Goal: Navigation & Orientation: Find specific page/section

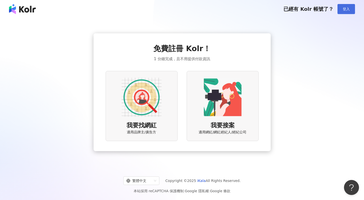
click at [350, 7] on button "登入" at bounding box center [347, 9] width 18 height 10
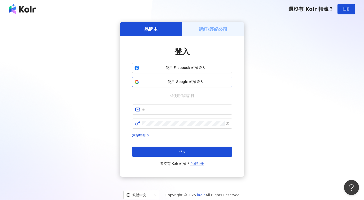
click at [198, 83] on span "使用 Google 帳號登入" at bounding box center [185, 81] width 89 height 5
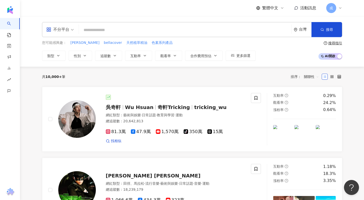
click at [340, 8] on icon at bounding box center [341, 8] width 4 height 4
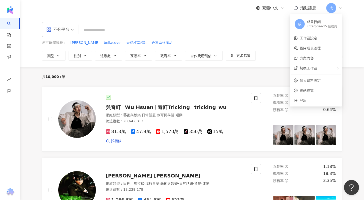
click at [359, 32] on div "不分平台 台灣 搜尋 您可能感興趣： [PERSON_NAME] bellacover 天然植萃精油 色素系列產品 類型 性別 追蹤數 互動率 觀看率 合作費…" at bounding box center [192, 41] width 344 height 51
